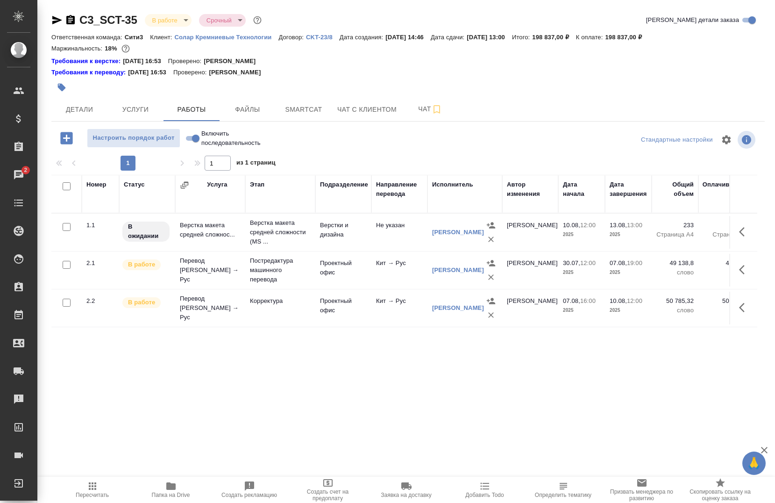
click at [188, 140] on input "Включить последовательность" at bounding box center [196, 138] width 34 height 11
checkbox input "true"
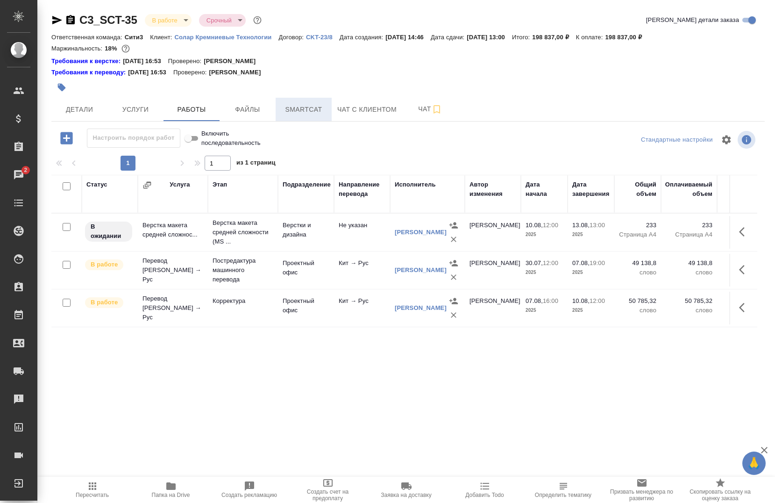
click at [284, 106] on span "Smartcat" at bounding box center [303, 110] width 45 height 12
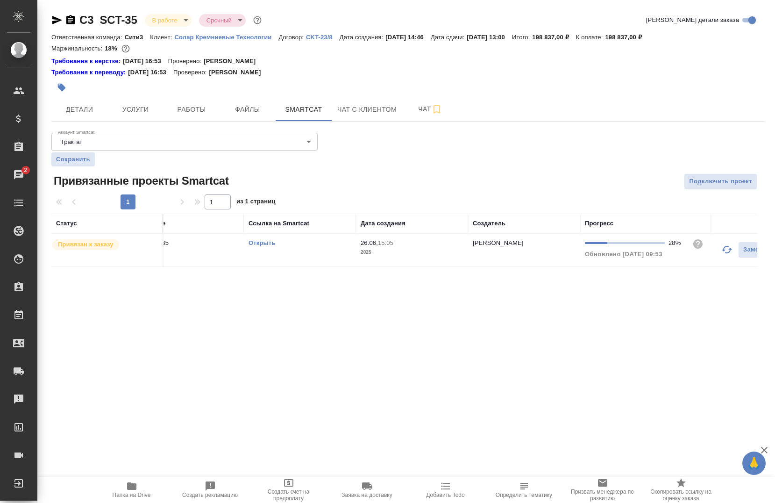
scroll to position [0, 69]
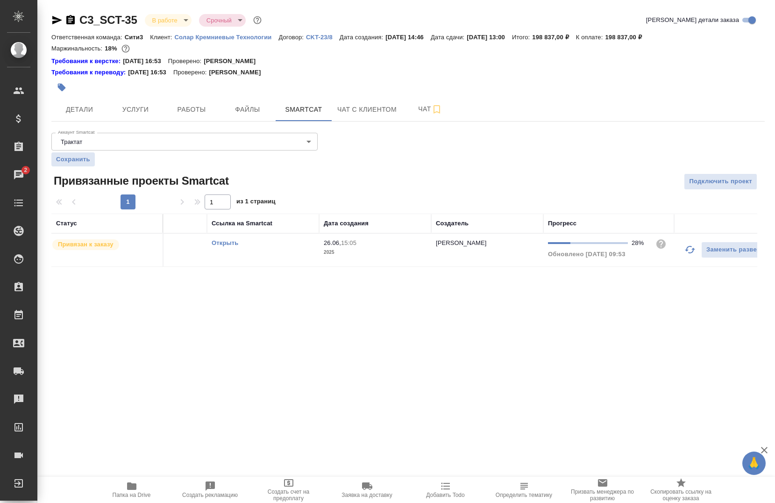
click at [684, 254] on button "button" at bounding box center [690, 249] width 22 height 22
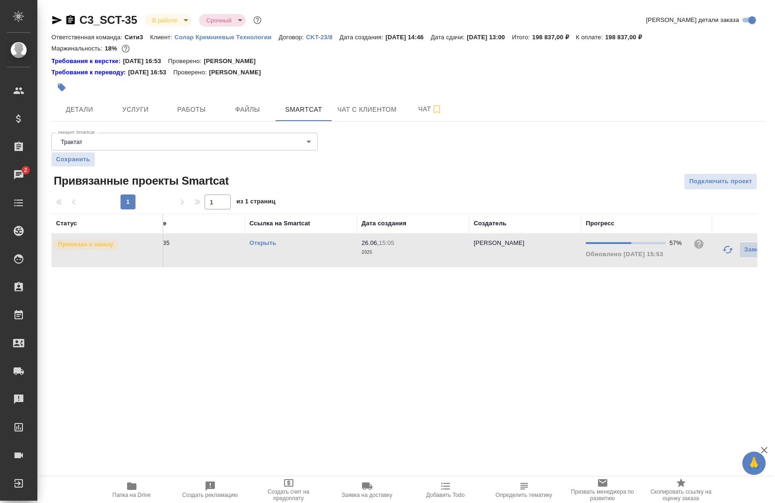
scroll to position [0, 0]
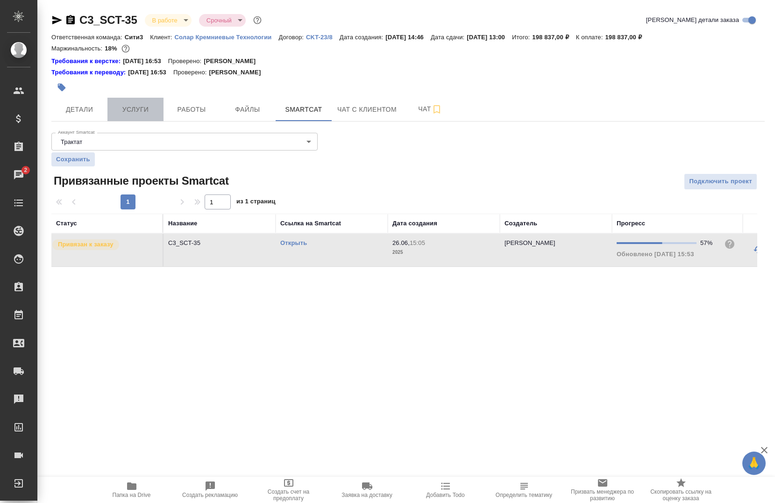
click at [123, 107] on span "Услуги" at bounding box center [135, 110] width 45 height 12
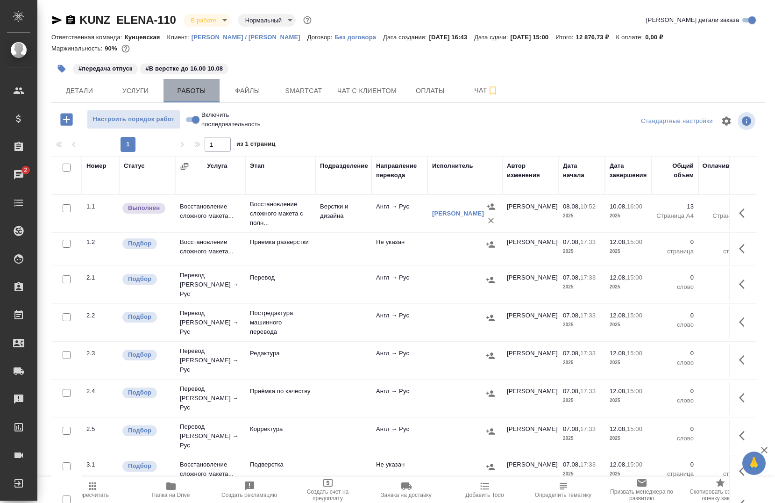
click at [200, 86] on span "Работы" at bounding box center [191, 91] width 45 height 12
click at [182, 90] on span "Работы" at bounding box center [191, 91] width 45 height 12
click at [212, 94] on span "Работы" at bounding box center [191, 91] width 45 height 12
click at [310, 91] on span "Smartcat" at bounding box center [303, 91] width 45 height 12
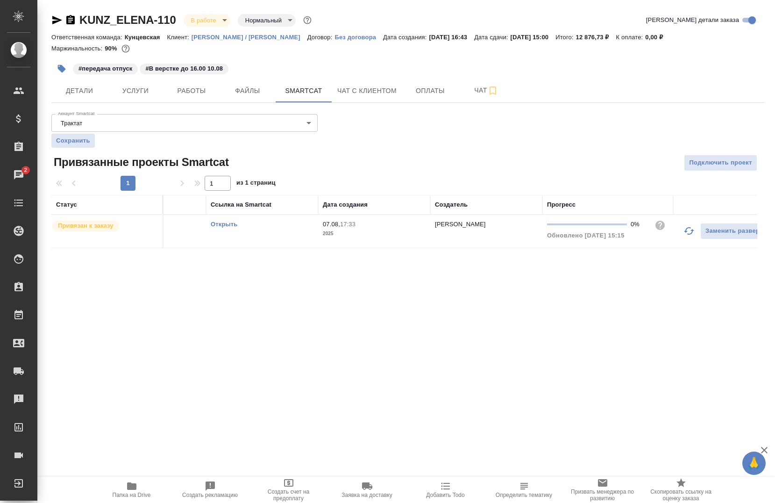
scroll to position [0, 81]
click at [678, 232] on icon "button" at bounding box center [678, 230] width 11 height 11
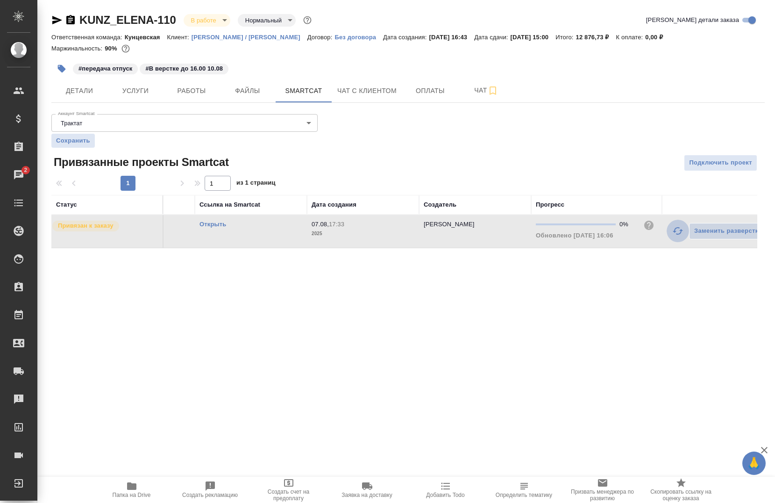
click at [675, 234] on icon "button" at bounding box center [678, 230] width 11 height 11
click at [134, 488] on icon "button" at bounding box center [131, 485] width 9 height 7
click at [488, 294] on div ".cls-1 fill:#fff; AWATERA Chernova Anna Клиенты Спецификации Заказы 2 Чаты Todo…" at bounding box center [387, 251] width 775 height 503
click at [223, 230] on td "Открыть" at bounding box center [234, 231] width 112 height 33
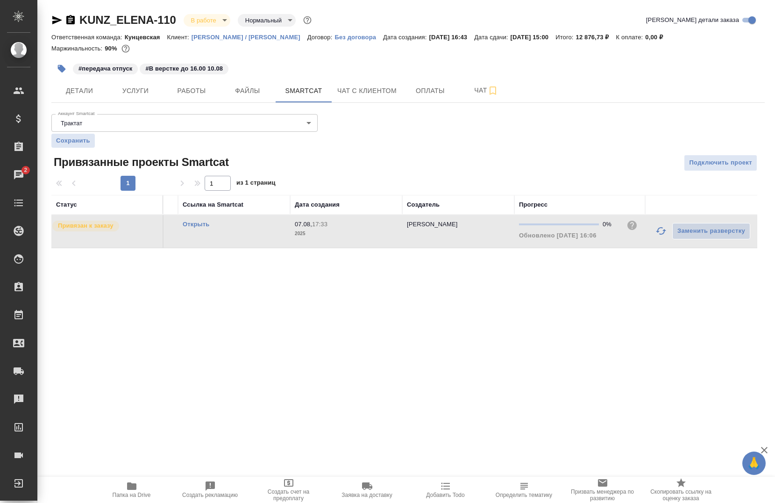
click at [223, 230] on td "Открыть" at bounding box center [234, 231] width 112 height 33
click at [197, 221] on link "Открыть" at bounding box center [196, 224] width 27 height 7
click at [147, 98] on button "Услуги" at bounding box center [135, 90] width 56 height 23
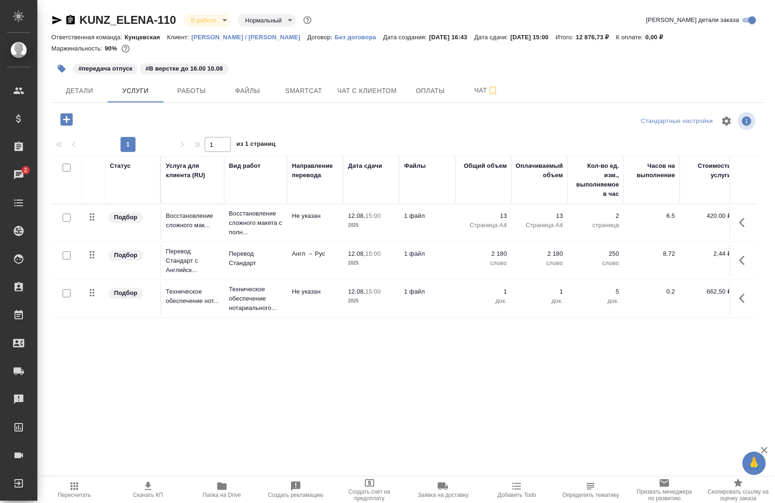
click at [744, 229] on button "button" at bounding box center [745, 222] width 22 height 22
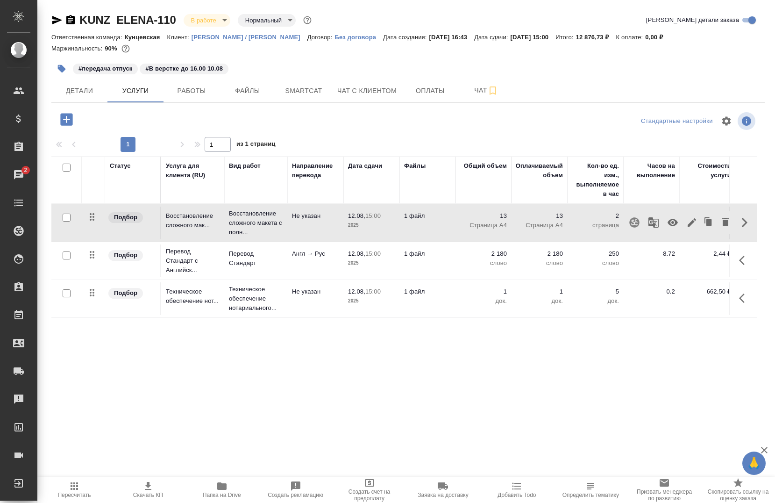
click at [175, 397] on div ".cls-1 fill:#fff; AWATERA Chernova Anna Клиенты Спецификации Заказы 2 Чаты Todo…" at bounding box center [387, 251] width 775 height 503
drag, startPoint x: 741, startPoint y: 229, endPoint x: 700, endPoint y: 235, distance: 41.6
click at [741, 229] on button "button" at bounding box center [745, 222] width 22 height 22
click at [653, 221] on icon "button" at bounding box center [654, 222] width 10 height 10
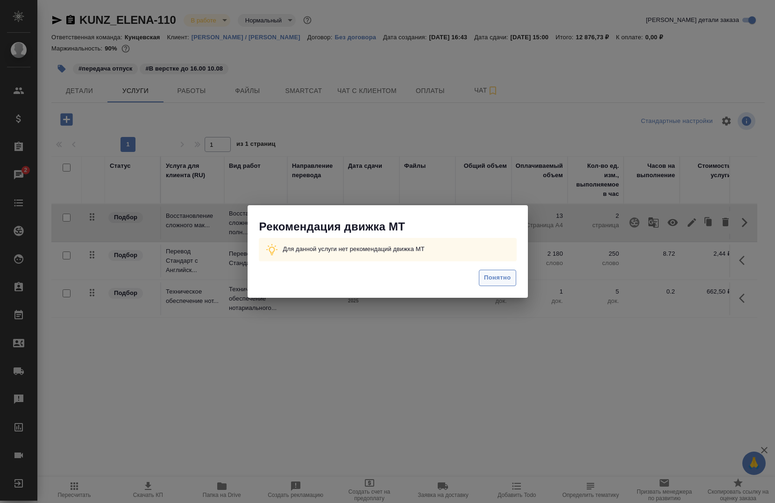
click at [500, 276] on span "Понятно" at bounding box center [497, 277] width 27 height 11
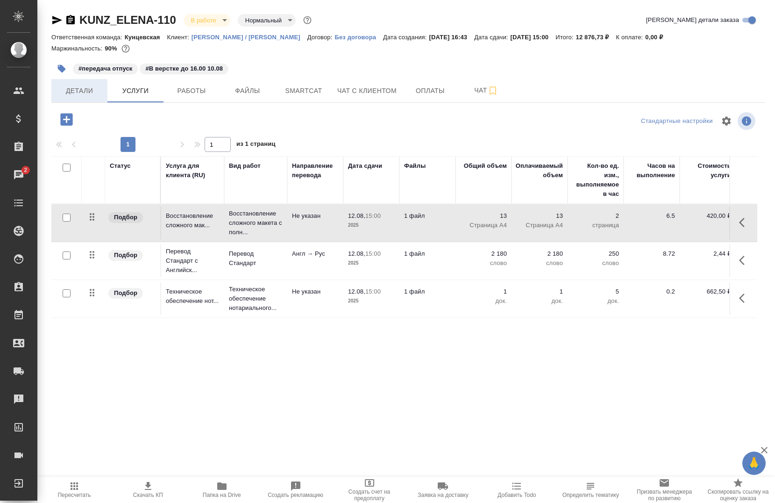
click at [85, 87] on span "Детали" at bounding box center [79, 91] width 45 height 12
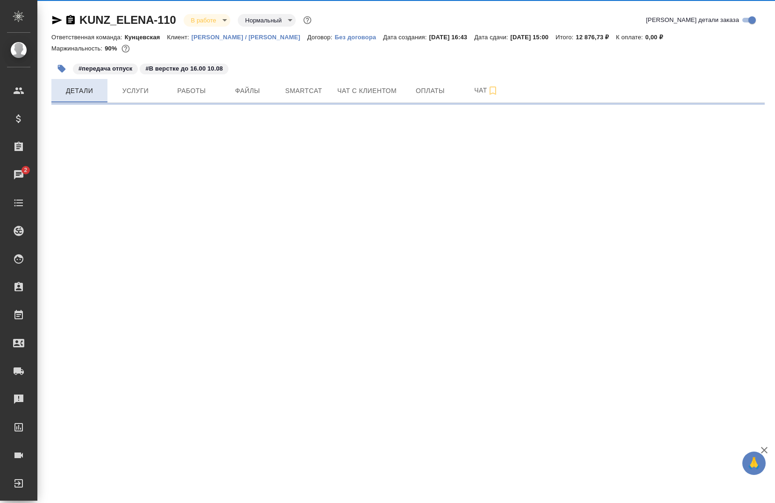
select select "RU"
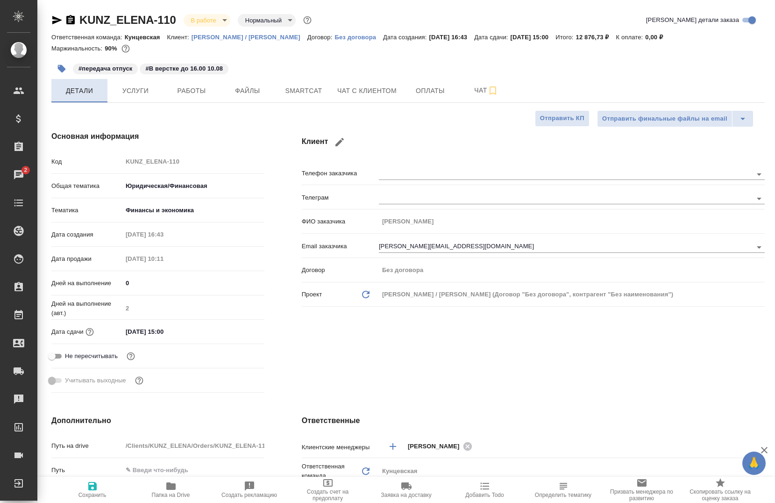
type textarea "x"
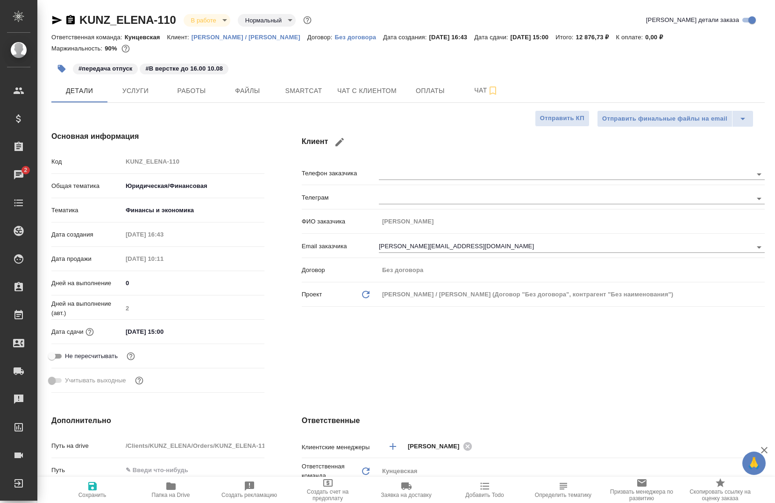
type textarea "x"
click at [135, 105] on div "KUNZ_ELENA-110 В работе inProgress Нормальный normal Кратко детали заказа Ответ…" at bounding box center [408, 508] width 724 height 1016
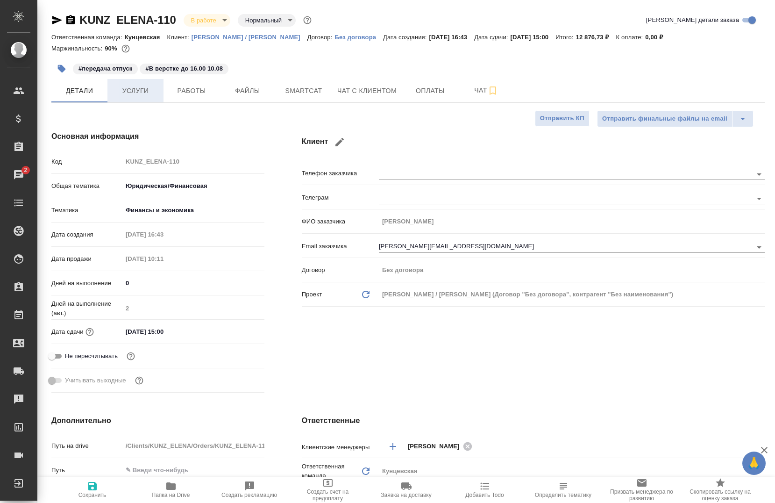
click at [140, 97] on button "Услуги" at bounding box center [135, 90] width 56 height 23
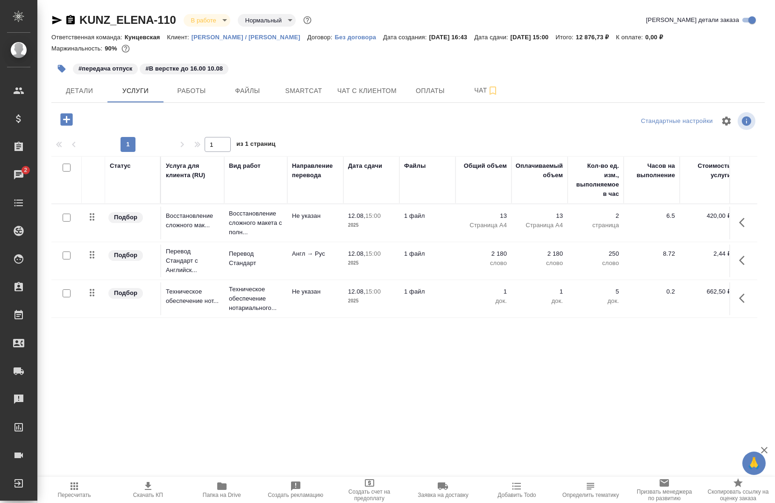
click at [742, 263] on icon "button" at bounding box center [742, 260] width 6 height 9
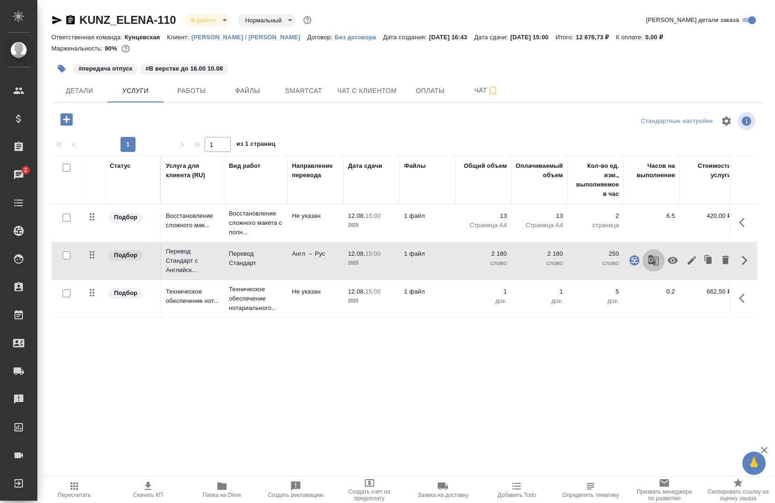
click at [649, 262] on icon "button" at bounding box center [654, 260] width 10 height 10
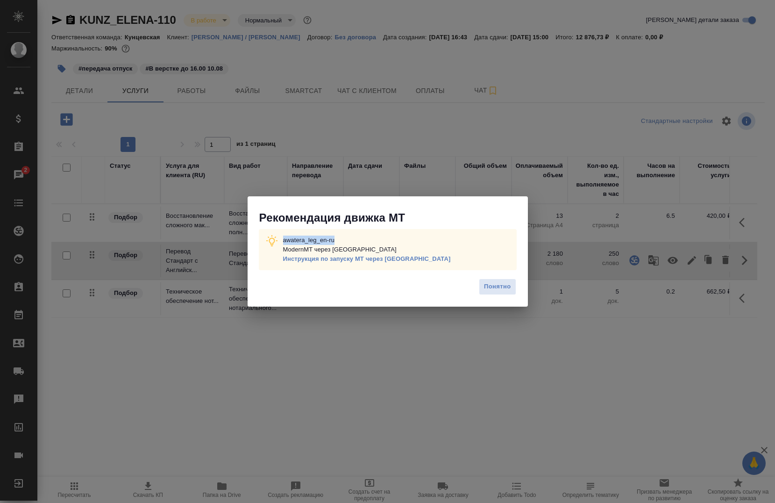
drag, startPoint x: 338, startPoint y: 234, endPoint x: 282, endPoint y: 234, distance: 56.1
click at [282, 234] on div "awatera_leg_en-ru ModernMT через Теру Инструкция по запуску МТ через Теру" at bounding box center [388, 249] width 258 height 41
copy p "awatera_leg_en-ru"
click at [494, 292] on span "Понятно" at bounding box center [497, 286] width 27 height 11
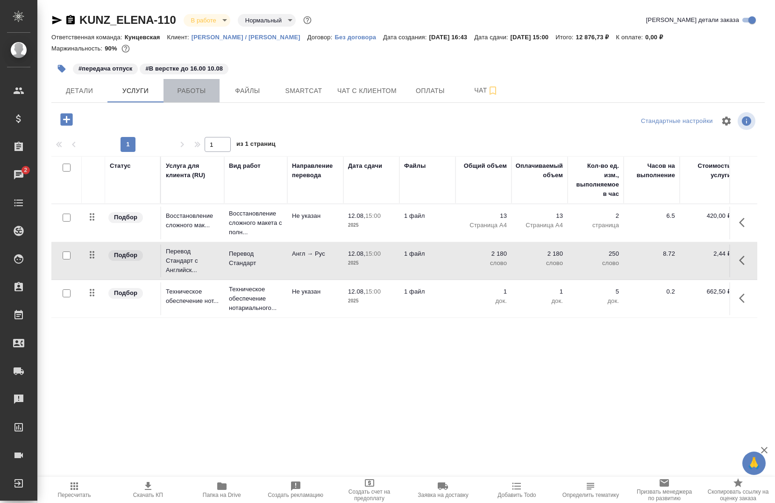
click at [194, 97] on button "Работы" at bounding box center [192, 90] width 56 height 23
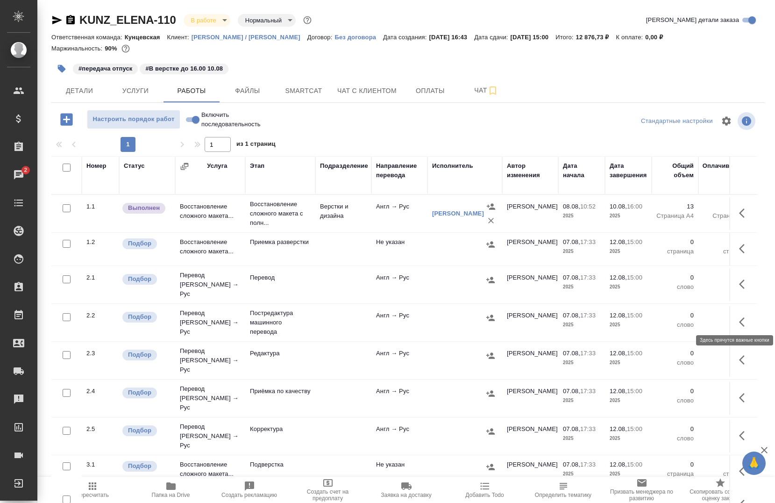
click at [739, 318] on icon "button" at bounding box center [744, 321] width 11 height 11
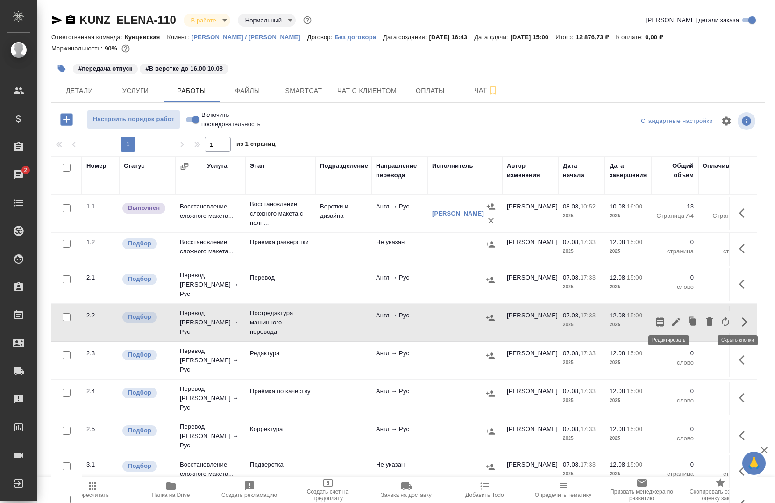
click at [671, 319] on icon "button" at bounding box center [676, 321] width 11 height 11
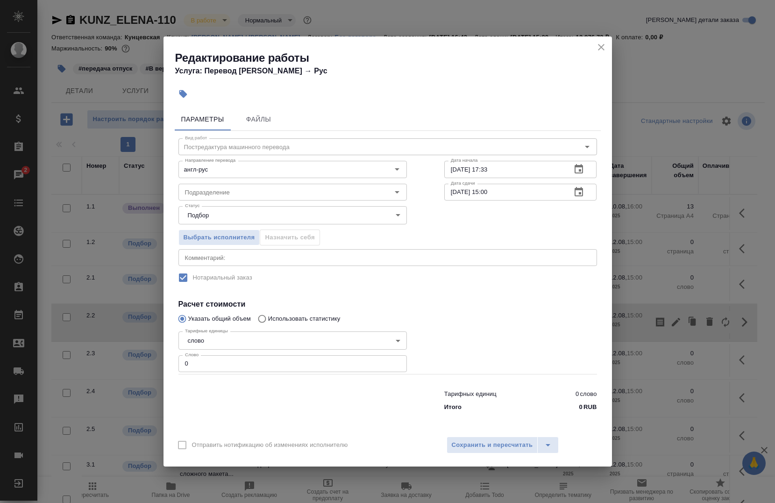
click at [665, 319] on div "Редактирование работы Услуга: Перевод Стандарт Англ → Рус Параметры Файлы Вид р…" at bounding box center [387, 251] width 775 height 503
click at [288, 258] on textarea at bounding box center [388, 257] width 406 height 7
click at [598, 47] on icon "close" at bounding box center [601, 47] width 11 height 11
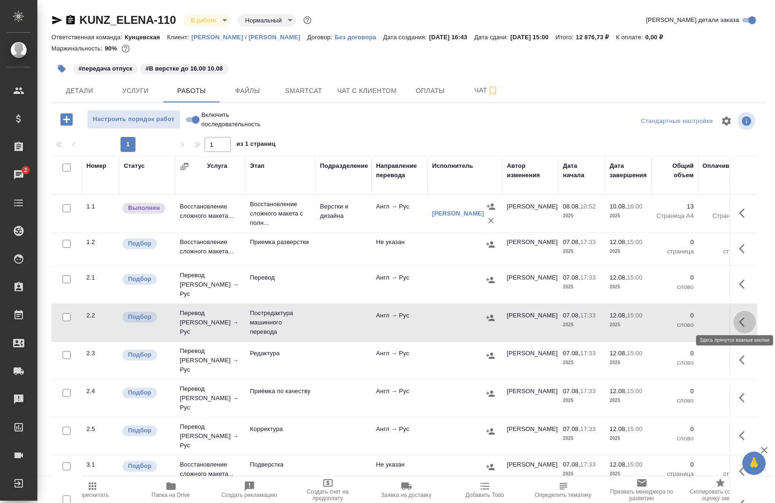
click at [740, 316] on icon "button" at bounding box center [744, 321] width 11 height 11
click at [672, 318] on icon "button" at bounding box center [676, 322] width 8 height 8
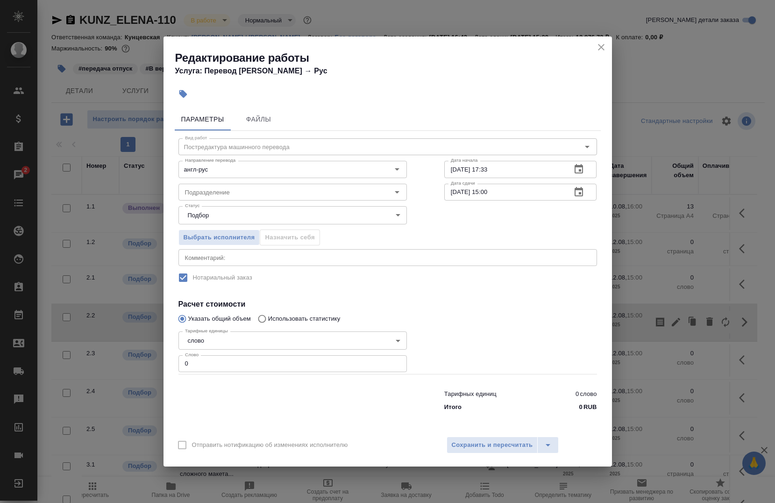
click at [220, 260] on textarea at bounding box center [388, 257] width 406 height 7
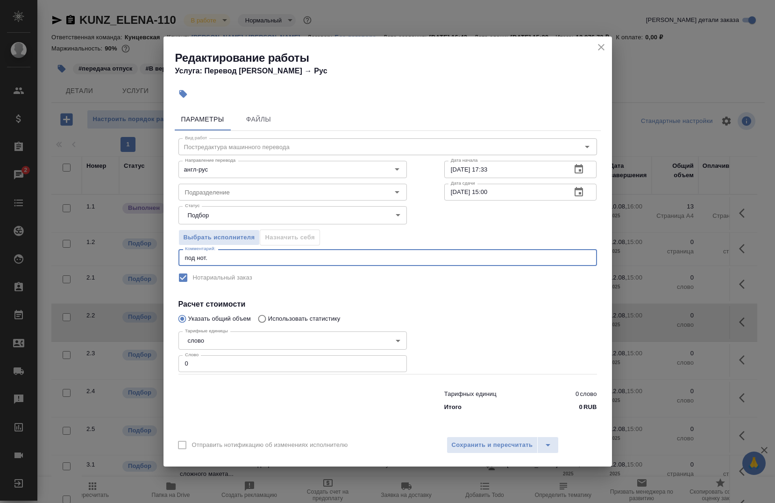
type textarea "под нот."
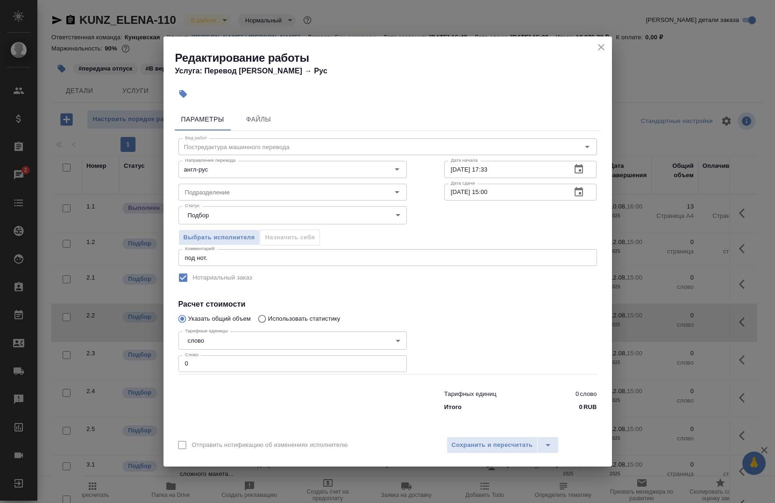
click at [593, 41] on div "Редактирование работы Услуга: Перевод Стандарт Англ → Рус" at bounding box center [388, 59] width 449 height 47
click at [598, 45] on icon "close" at bounding box center [601, 47] width 11 height 11
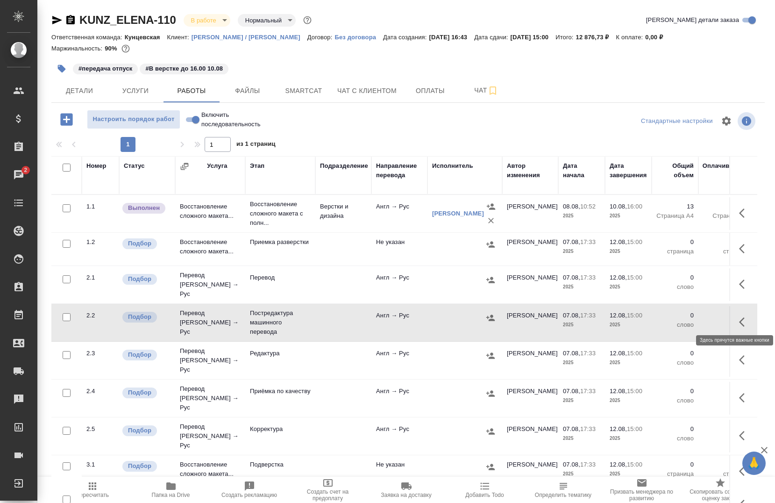
click at [739, 316] on icon "button" at bounding box center [744, 321] width 11 height 11
click at [671, 318] on icon "button" at bounding box center [676, 321] width 11 height 11
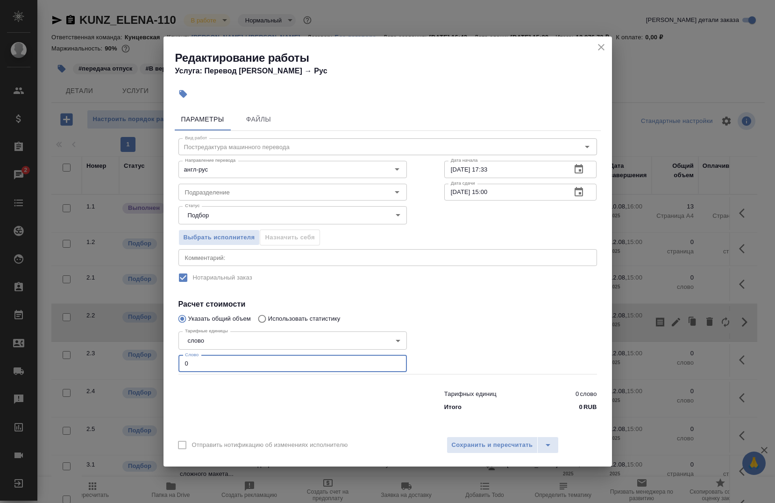
click at [229, 361] on input "0" at bounding box center [293, 363] width 229 height 17
type input "707"
click at [236, 262] on div "x Комментарий:" at bounding box center [388, 257] width 419 height 17
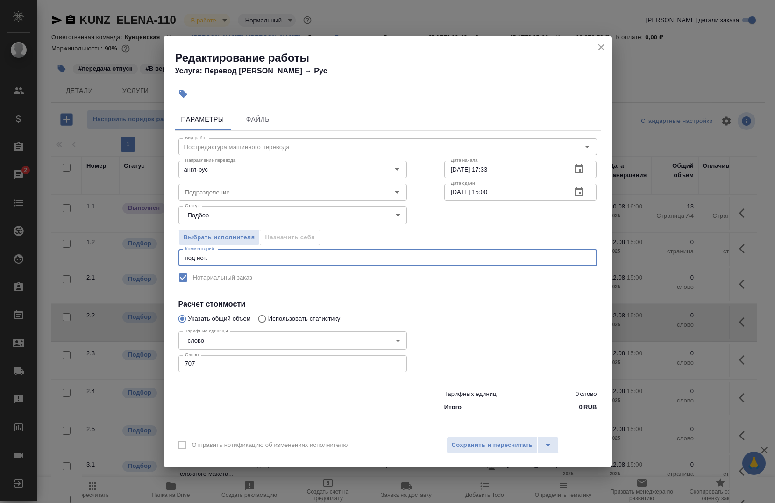
click at [351, 256] on textarea "под нот." at bounding box center [388, 257] width 406 height 7
type textarea "под нот."
click at [484, 442] on span "Сохранить и пересчитать" at bounding box center [492, 445] width 81 height 11
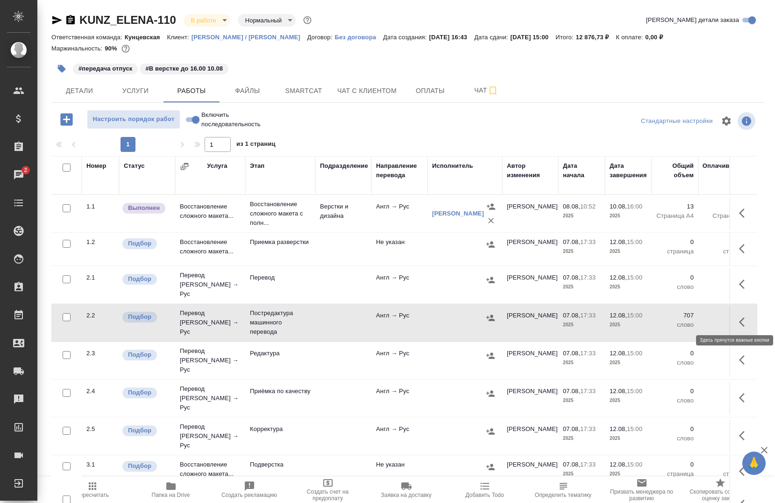
click at [739, 322] on icon "button" at bounding box center [744, 321] width 11 height 11
click at [668, 320] on button "button" at bounding box center [676, 322] width 16 height 22
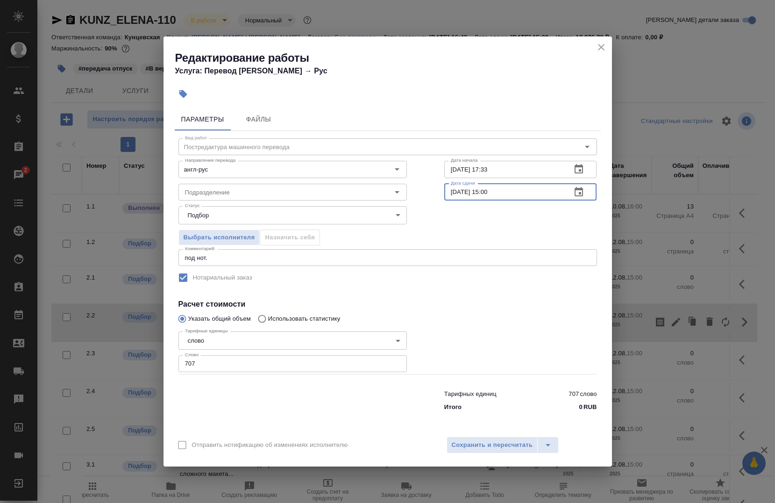
click at [524, 194] on input "12.08.2025 15:00" at bounding box center [504, 192] width 120 height 17
click at [453, 189] on input "12.08.2025 15:00" at bounding box center [504, 192] width 120 height 17
click at [488, 188] on input "11.08.2025 15:00" at bounding box center [504, 192] width 120 height 17
type input "11.08.2025 10:00"
click at [498, 172] on input "07.08.2025 17:33" at bounding box center [504, 169] width 120 height 17
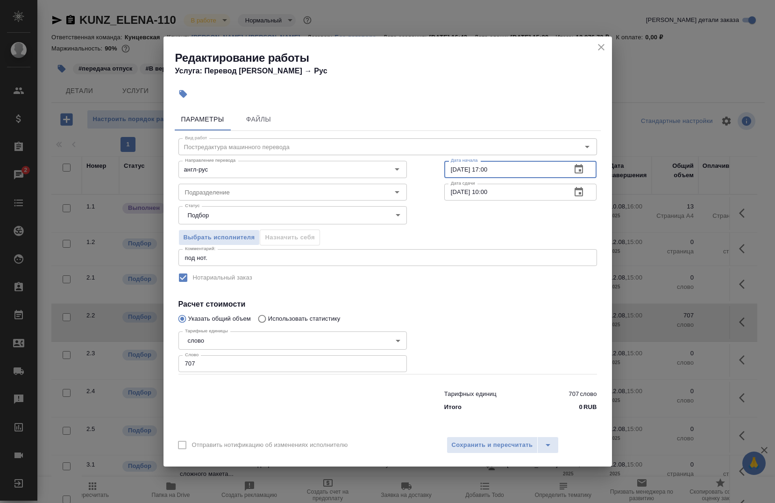
click at [453, 169] on input "07.08.2025 17:00" at bounding box center [504, 169] width 120 height 17
type input "10.08.2025 17:00"
click at [444, 234] on div "Выбрать исполнителя Назначить себя" at bounding box center [388, 235] width 456 height 57
click at [284, 194] on input "Подразделение" at bounding box center [277, 191] width 192 height 11
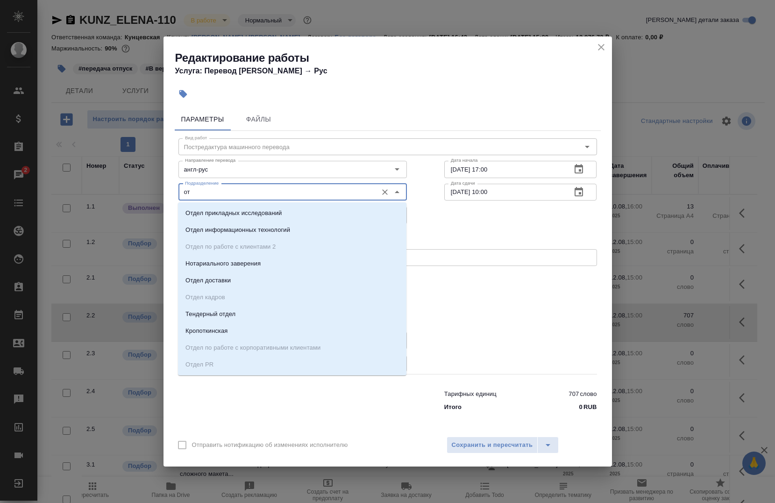
type input "о"
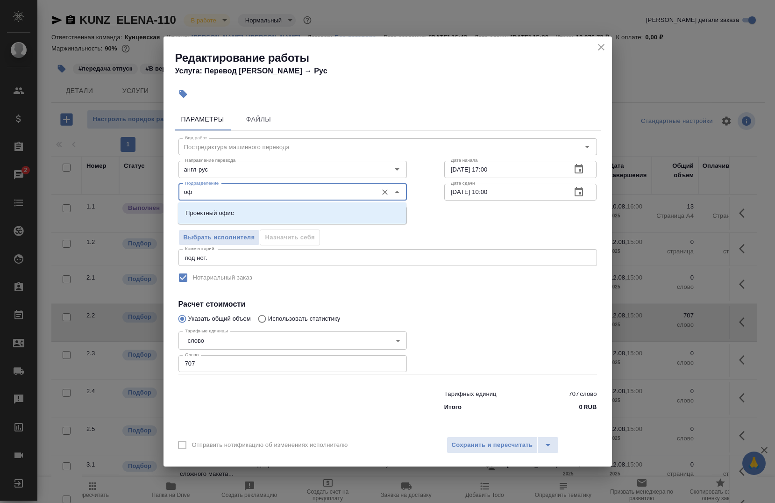
click at [266, 204] on div "Проектный офис" at bounding box center [292, 212] width 229 height 21
click at [250, 213] on li "Проектный офис" at bounding box center [292, 213] width 229 height 17
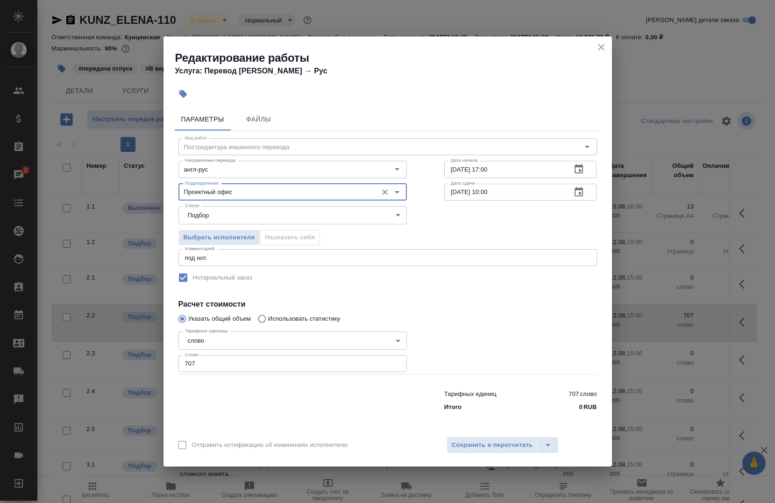
type input "Проектный офис"
click at [468, 441] on span "Сохранить и пересчитать" at bounding box center [492, 445] width 81 height 11
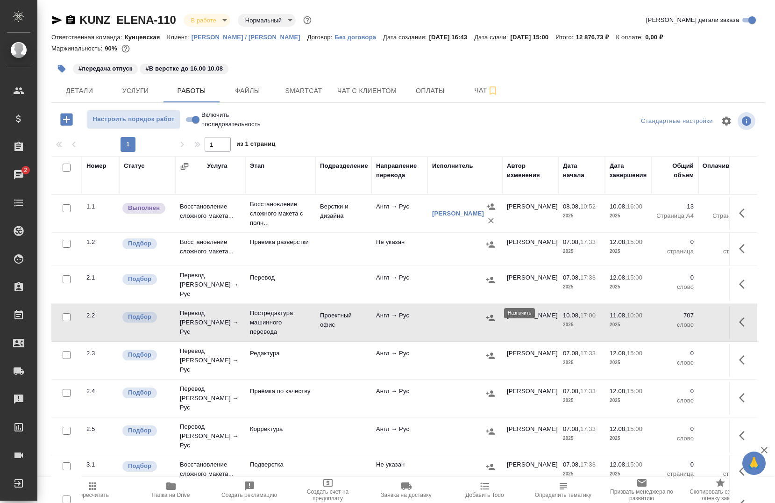
click at [490, 313] on icon "button" at bounding box center [490, 317] width 9 height 9
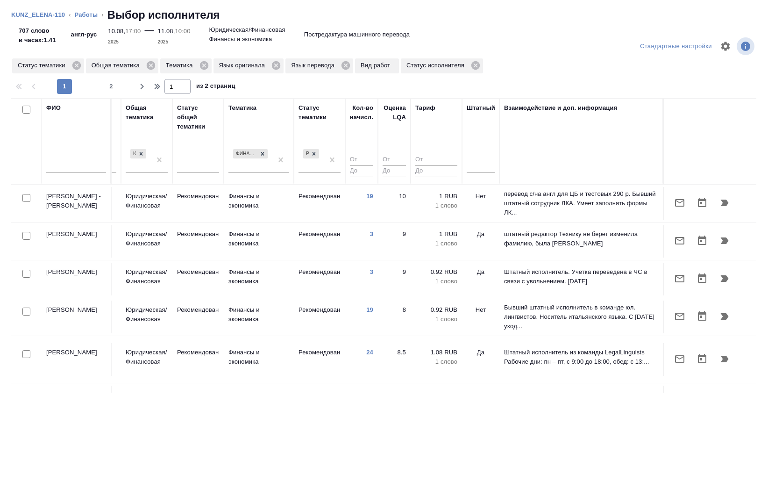
scroll to position [0, 619]
click at [475, 169] on div at bounding box center [481, 164] width 28 height 14
click at [484, 193] on div "Нет" at bounding box center [537, 193] width 140 height 17
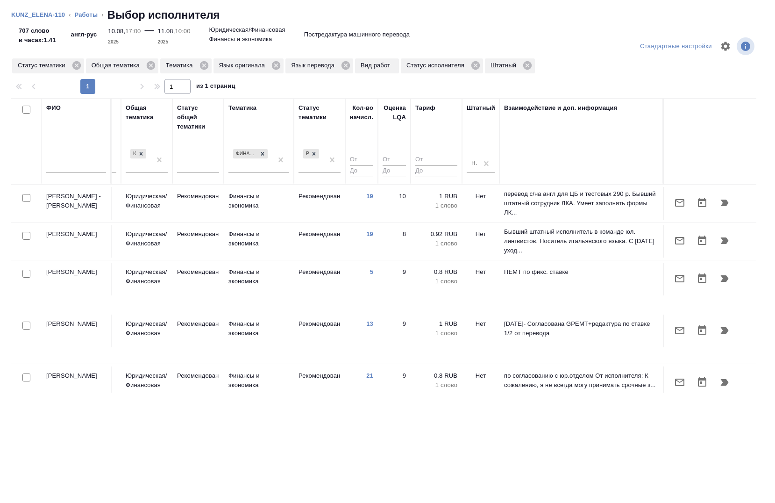
scroll to position [0, 617]
drag, startPoint x: 24, startPoint y: 236, endPoint x: 33, endPoint y: 306, distance: 70.7
click at [24, 236] on input "checkbox" at bounding box center [26, 236] width 8 height 8
checkbox input "true"
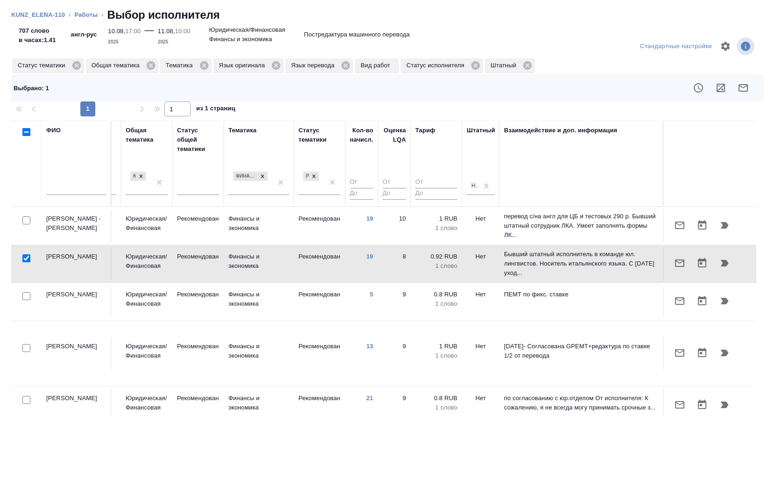
click at [26, 227] on div at bounding box center [26, 220] width 21 height 13
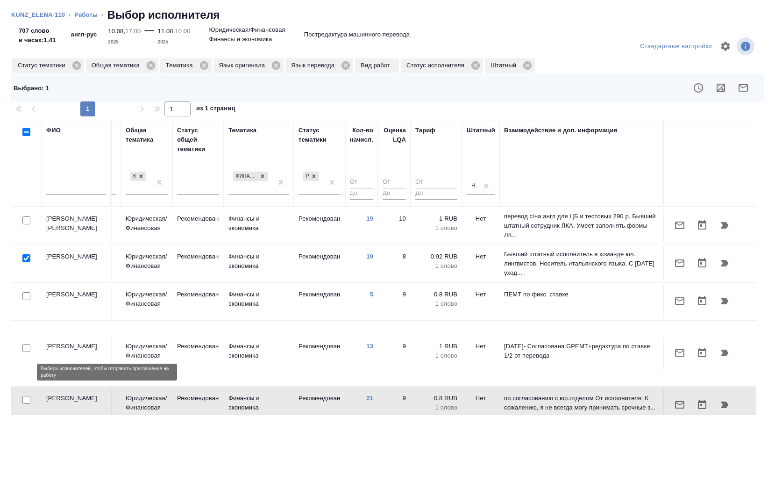
click at [22, 396] on input "checkbox" at bounding box center [26, 400] width 8 height 8
checkbox input "true"
click at [21, 217] on div at bounding box center [26, 220] width 21 height 13
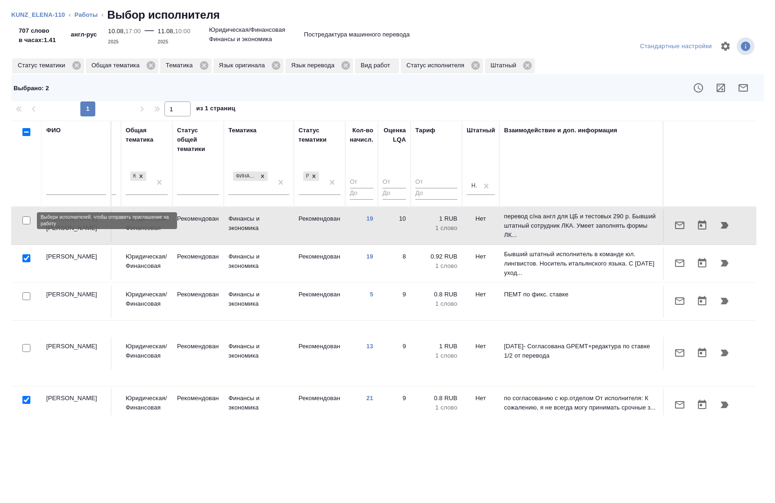
click at [22, 221] on input "checkbox" at bounding box center [26, 220] width 8 height 8
checkbox input "true"
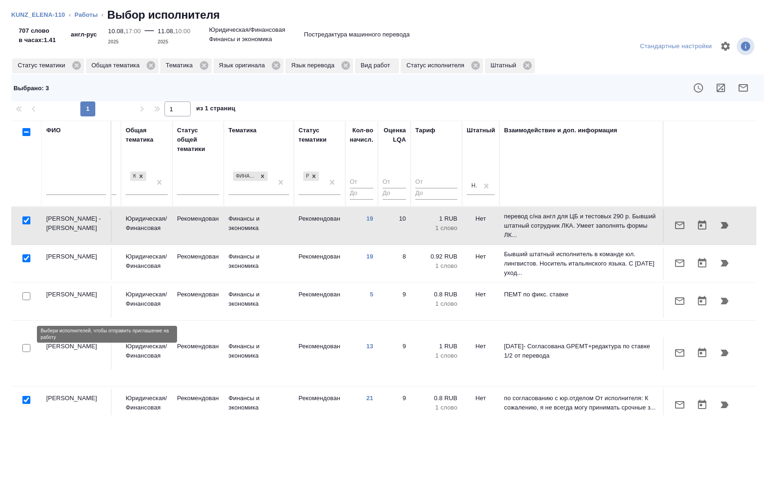
click at [23, 344] on input "checkbox" at bounding box center [26, 348] width 8 height 8
checkbox input "true"
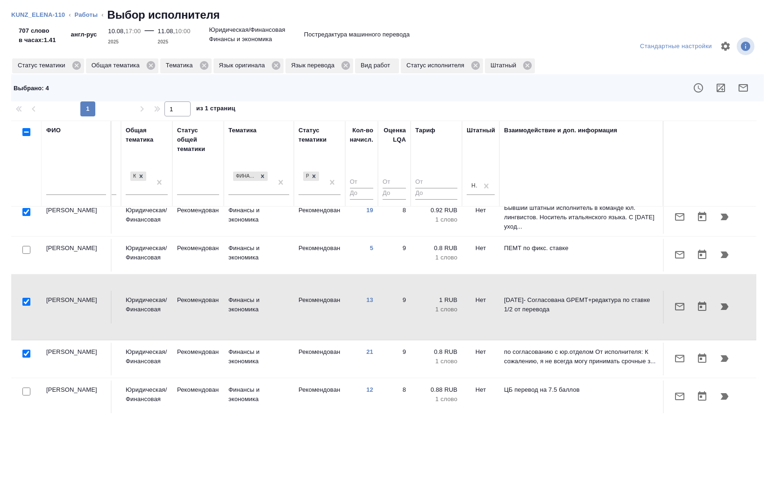
scroll to position [47, 617]
click at [25, 387] on input "checkbox" at bounding box center [26, 391] width 8 height 8
checkbox input "true"
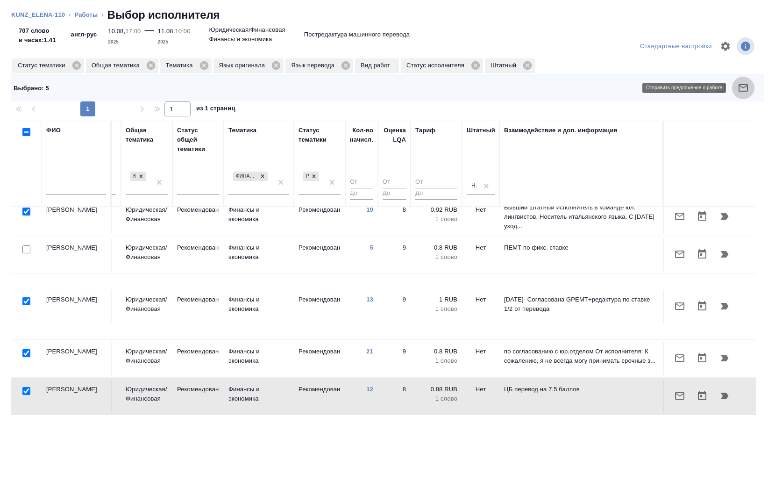
click at [748, 86] on icon "button" at bounding box center [743, 87] width 11 height 11
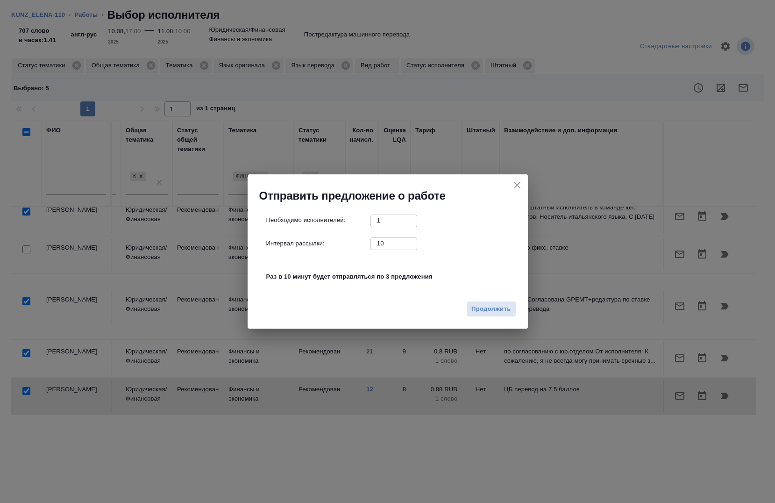
click at [392, 243] on input "10" at bounding box center [394, 243] width 47 height 12
type input "0"
click at [480, 314] on span "Продолжить" at bounding box center [491, 309] width 39 height 11
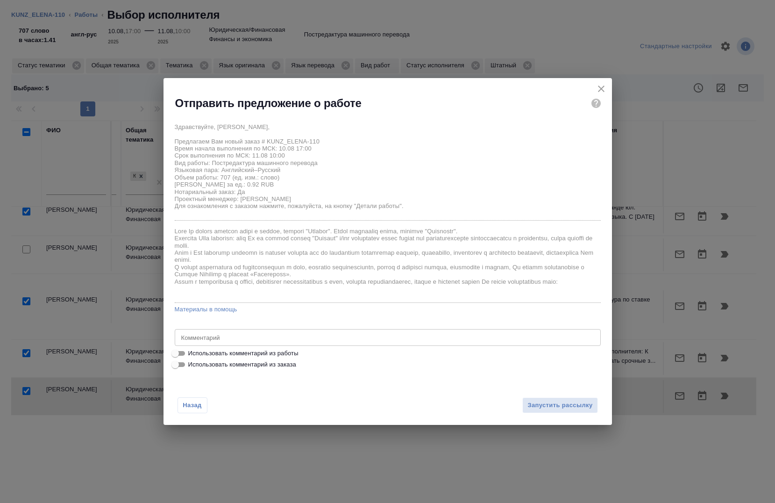
click at [210, 354] on span "Использовать комментарий из работы" at bounding box center [243, 353] width 110 height 9
click at [192, 354] on input "Использовать комментарий из работы" at bounding box center [175, 353] width 34 height 11
checkbox input "true"
type textarea "под нот."
click at [551, 408] on span "Запустить рассылку" at bounding box center [560, 405] width 65 height 11
